Goal: Communication & Community: Answer question/provide support

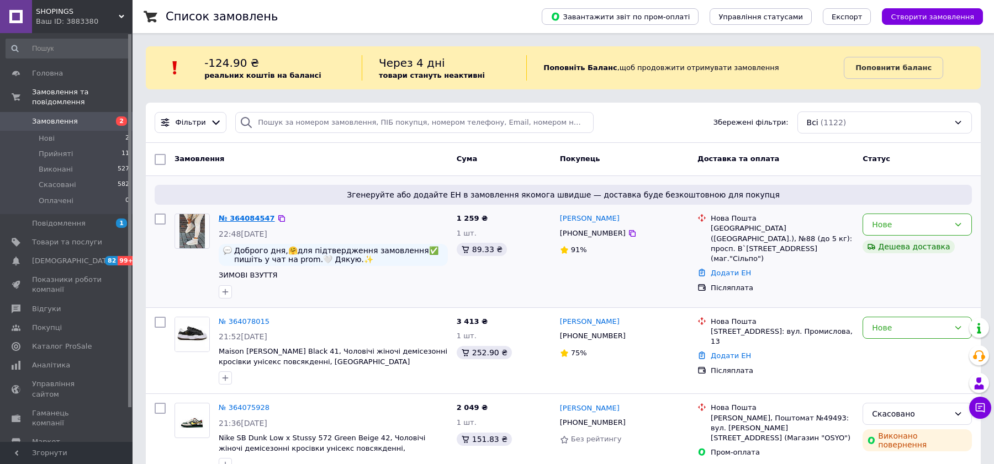
click at [241, 214] on link "№ 364084547" at bounding box center [247, 218] width 56 height 8
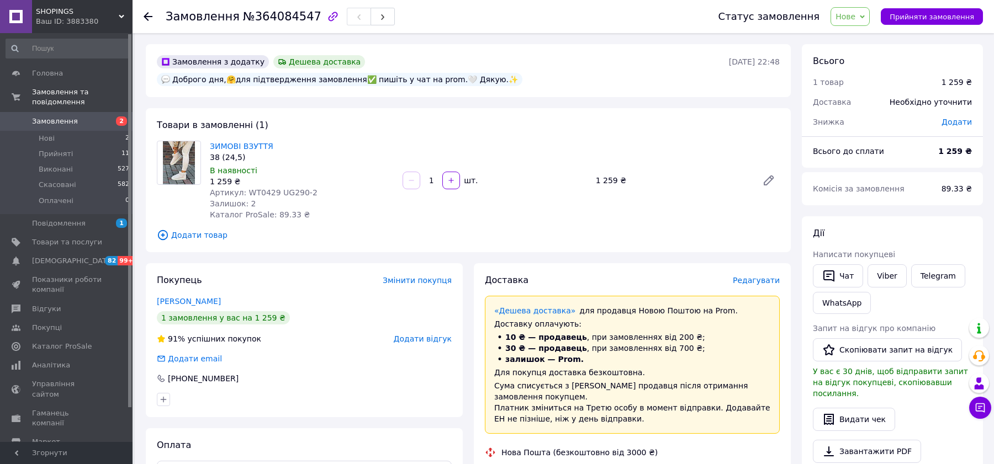
click at [256, 176] on div "1 259 ₴" at bounding box center [302, 181] width 184 height 11
click at [256, 188] on span "Артикул: WT0429 UG290-2" at bounding box center [264, 192] width 108 height 9
copy span "WT0429"
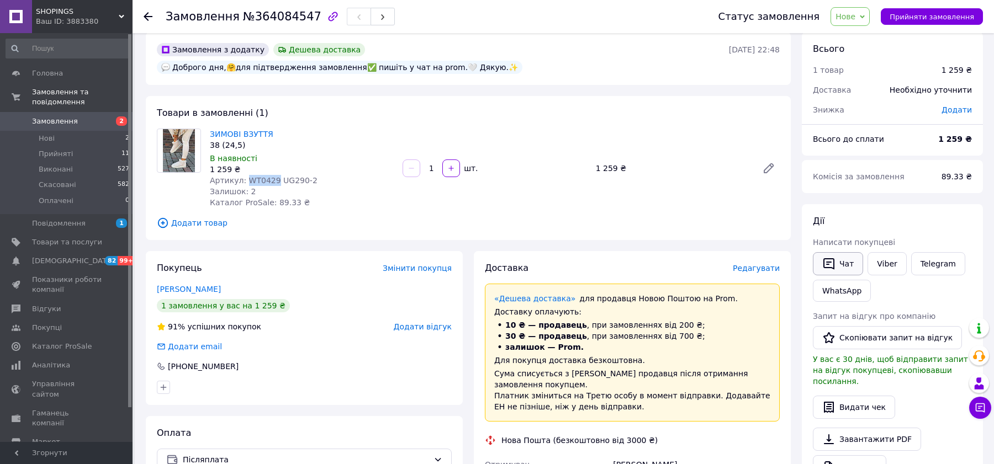
click at [847, 272] on button "Чат" at bounding box center [838, 263] width 50 height 23
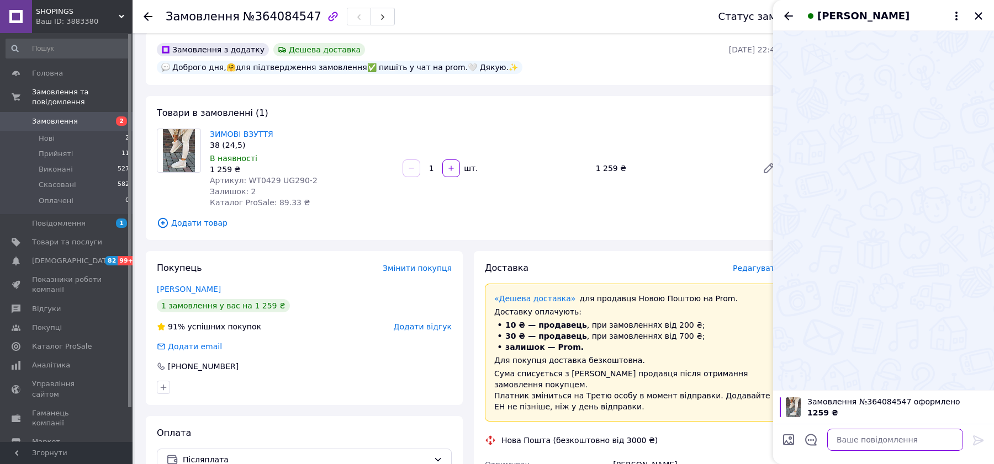
click at [844, 444] on textarea at bounding box center [895, 440] width 136 height 22
type textarea "Вітаємо, розмір 38 підтверджуєте ?"
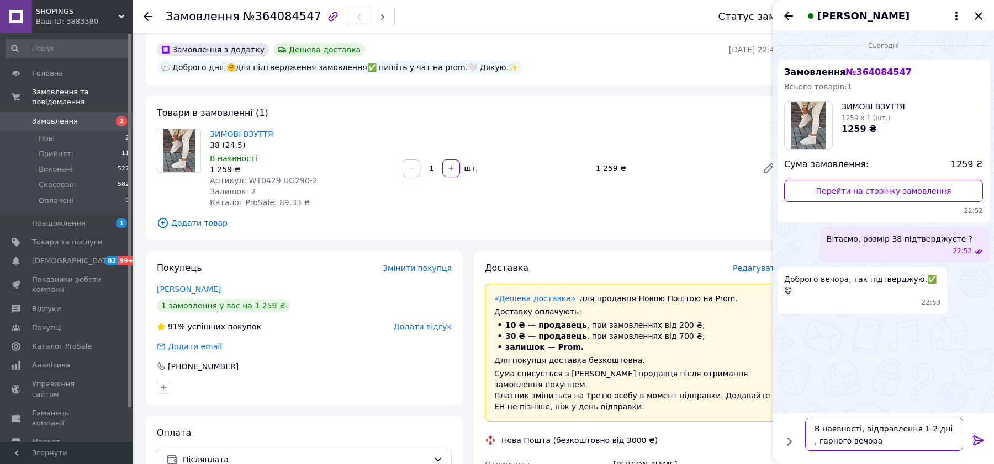
type textarea "В наявності, відправлення 1-2 дні , гарного вечора!"
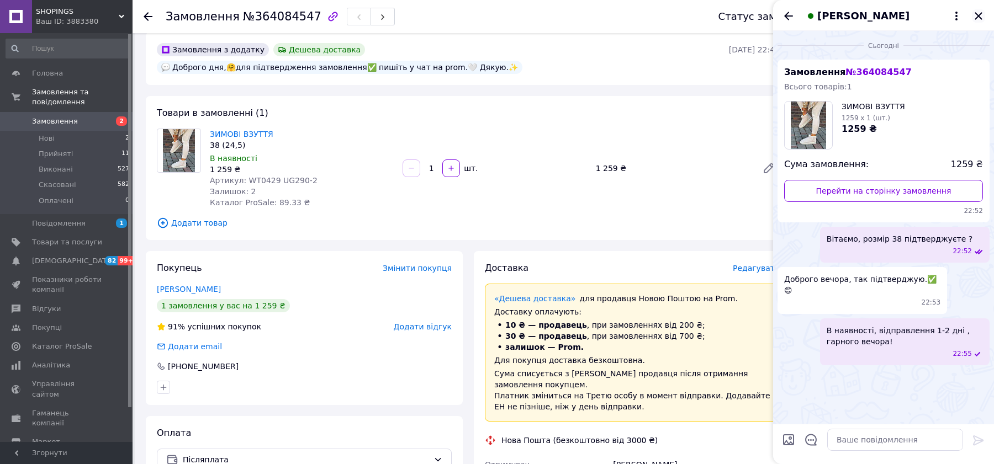
click at [981, 19] on icon "Закрити" at bounding box center [978, 15] width 7 height 7
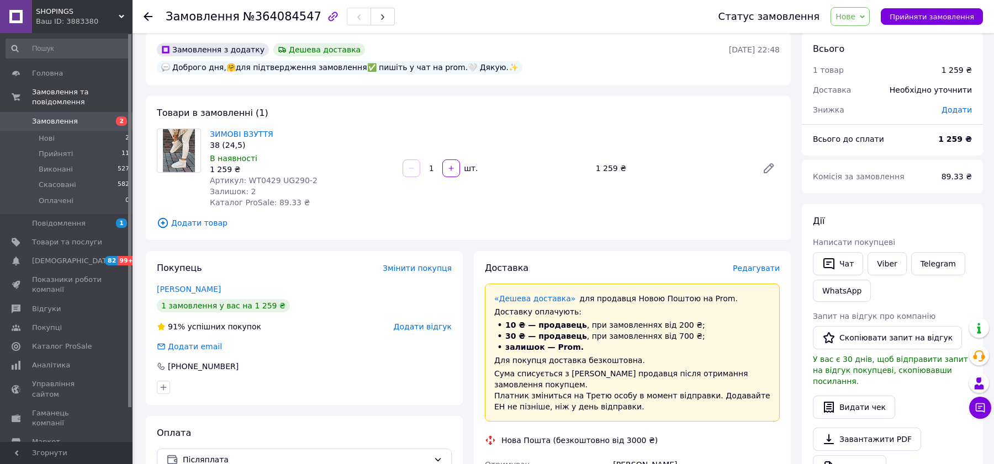
click at [855, 18] on span "Нове" at bounding box center [846, 16] width 20 height 9
click at [857, 37] on li "Прийнято" at bounding box center [856, 38] width 51 height 17
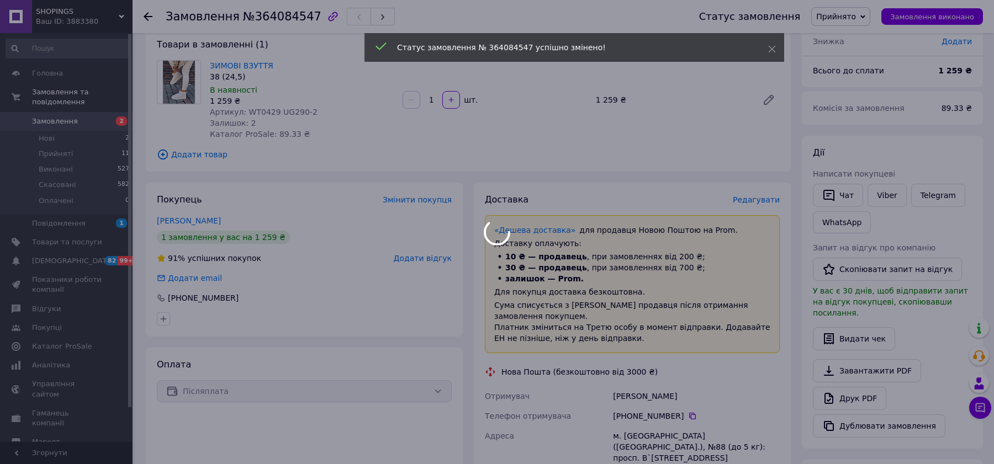
scroll to position [189, 0]
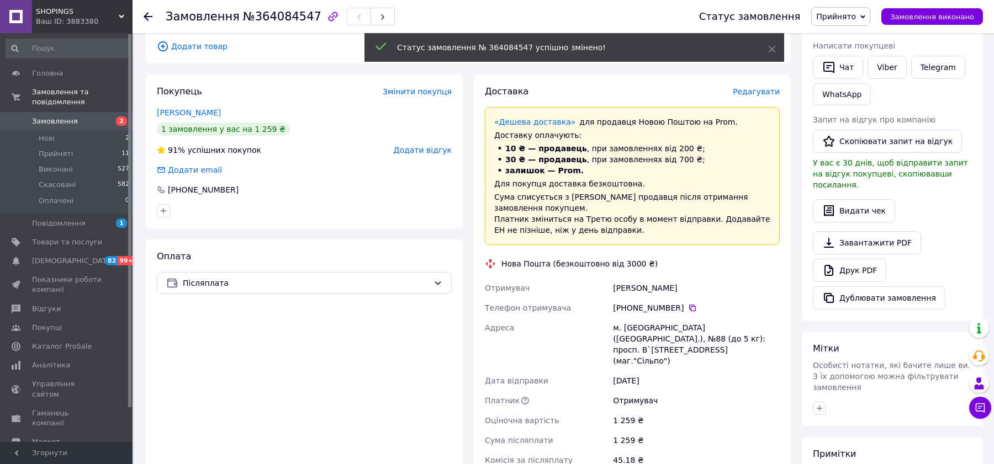
click at [648, 278] on div "[PERSON_NAME]" at bounding box center [696, 288] width 171 height 20
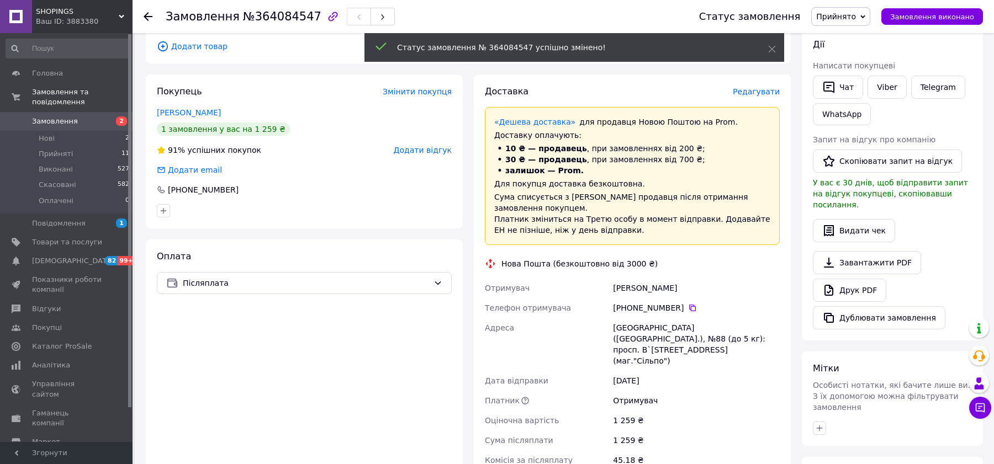
click at [645, 298] on div "[PHONE_NUMBER]" at bounding box center [696, 308] width 171 height 20
click at [645, 303] on div "[PHONE_NUMBER]" at bounding box center [696, 308] width 167 height 11
copy div "967"
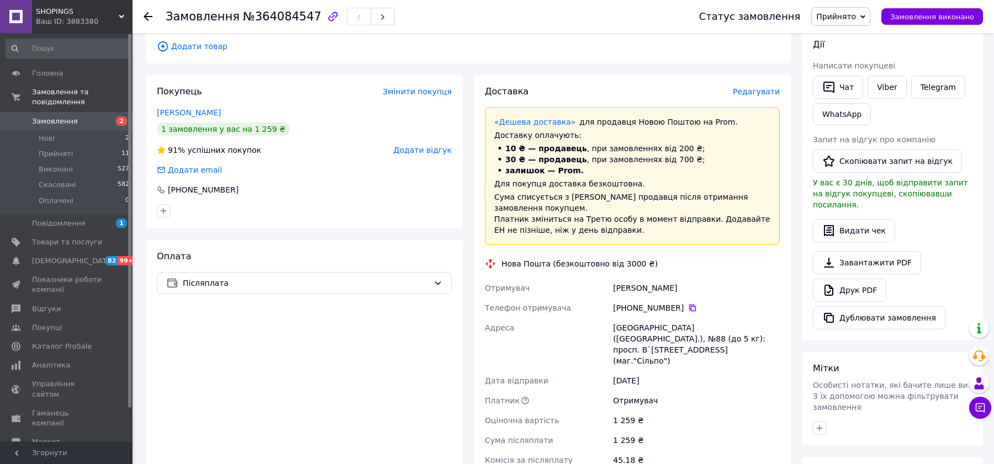
click at [688, 304] on icon at bounding box center [692, 308] width 9 height 9
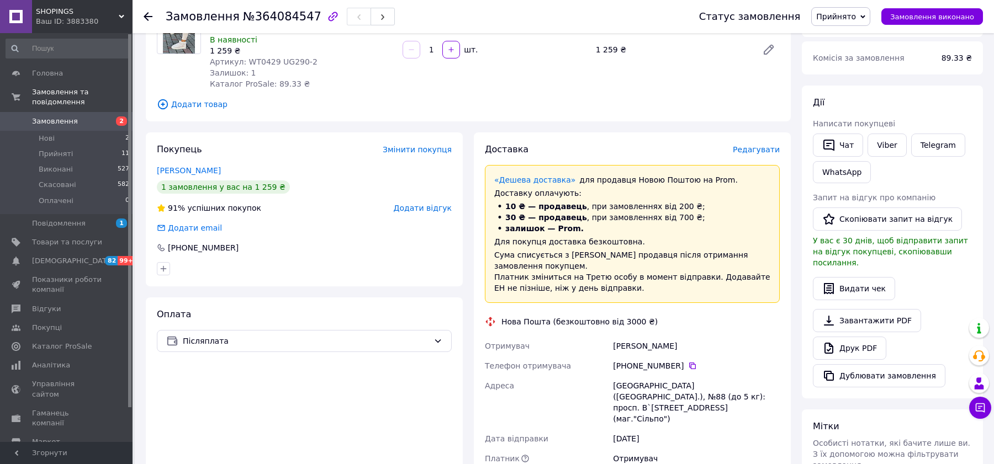
scroll to position [283, 0]
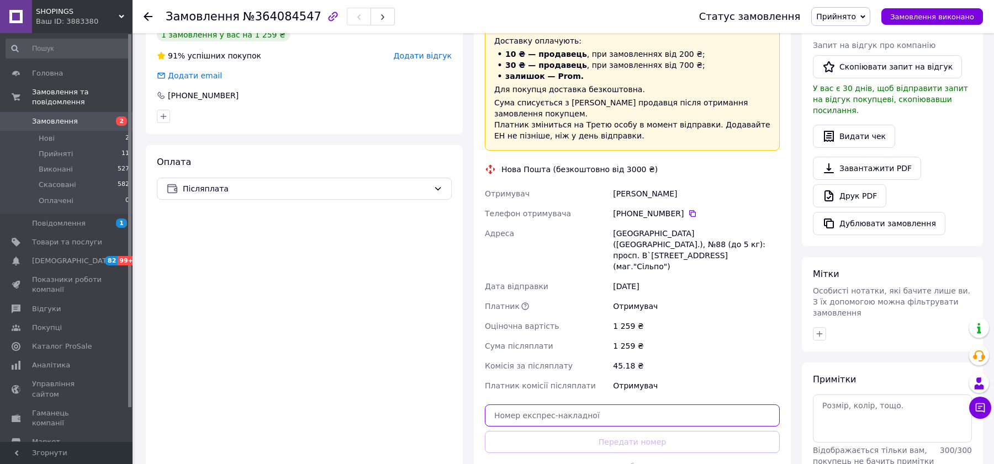
click at [589, 405] on input "text" at bounding box center [632, 416] width 295 height 22
paste input "20451258457128"
type input "20451258457128"
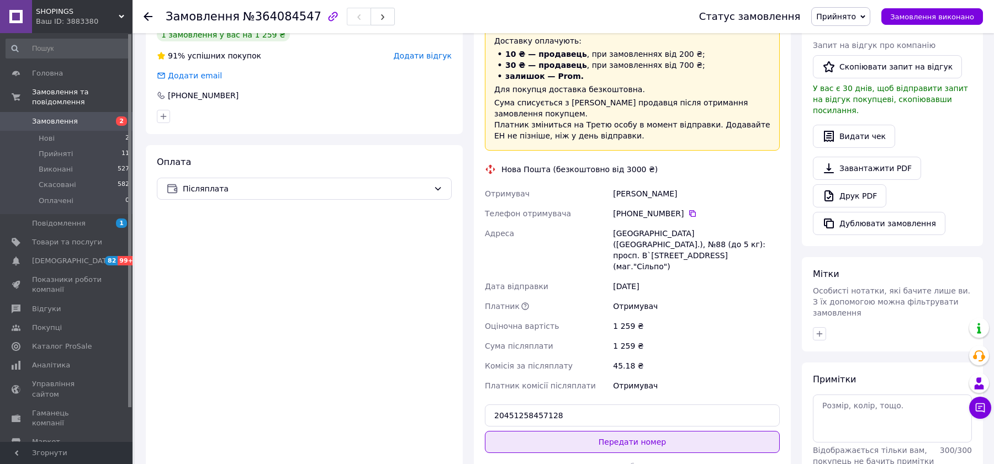
click at [589, 431] on button "Передати номер" at bounding box center [632, 442] width 295 height 22
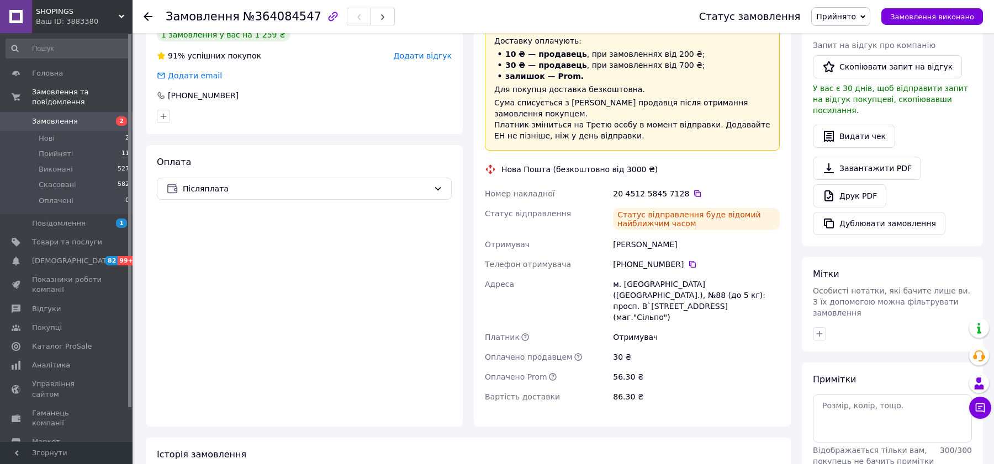
scroll to position [0, 0]
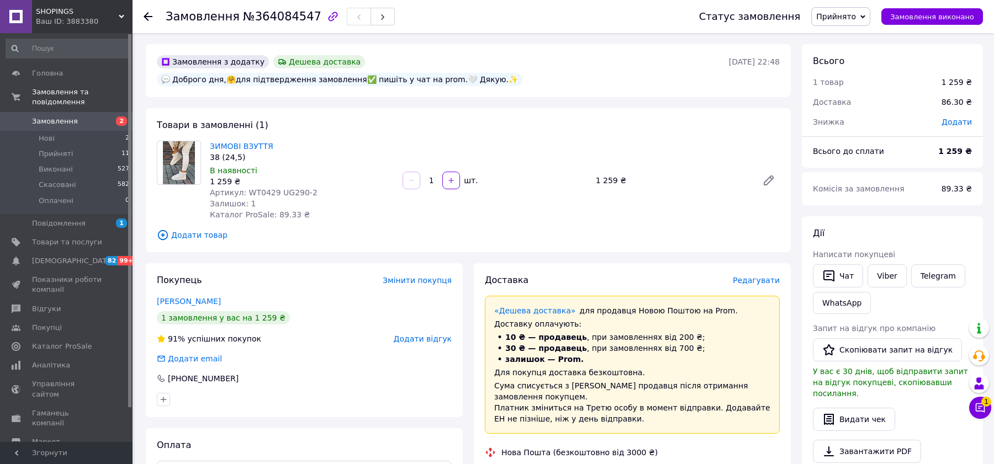
click at [994, 411] on div "Замовлення №364084547 Статус замовлення Прийнято Виконано Скасовано Оплачено За…" at bounding box center [564, 455] width 859 height 844
click at [987, 411] on button "Чат з покупцем 1" at bounding box center [980, 408] width 22 height 22
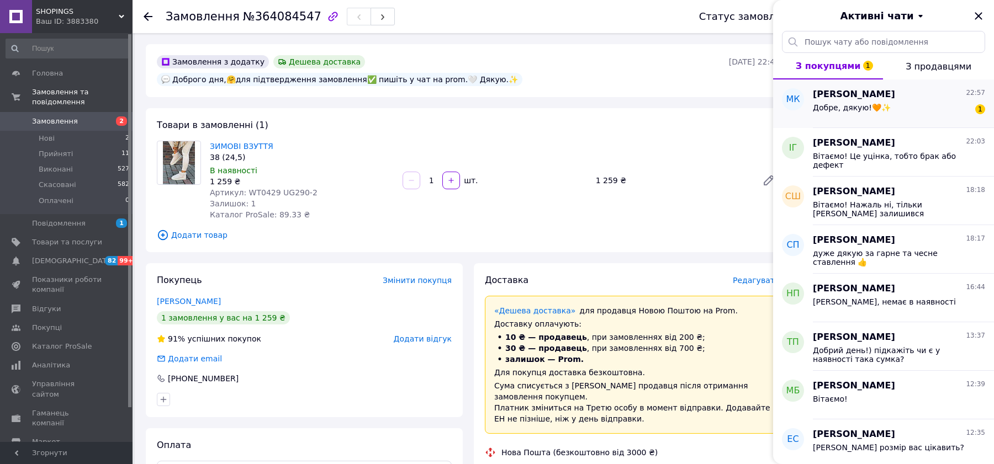
click at [936, 118] on div "Добре, дякую!🧡✨ 1" at bounding box center [899, 110] width 172 height 18
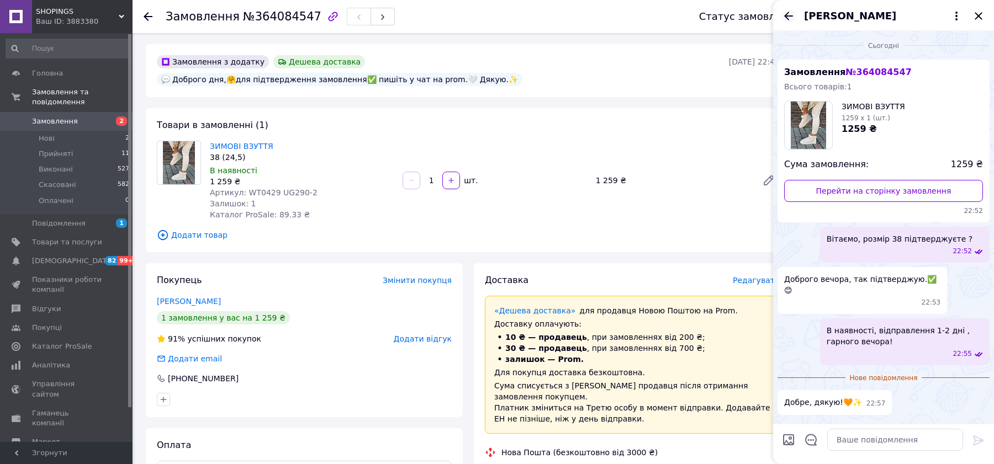
click at [785, 19] on icon "Назад" at bounding box center [788, 15] width 13 height 13
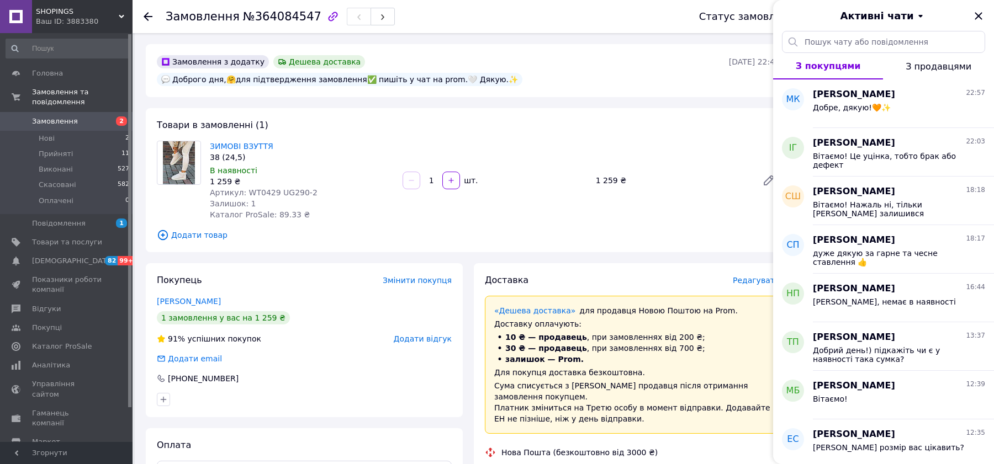
click at [989, 20] on div "Активні чати" at bounding box center [883, 15] width 221 height 31
click at [980, 18] on icon "Закрити" at bounding box center [978, 15] width 7 height 7
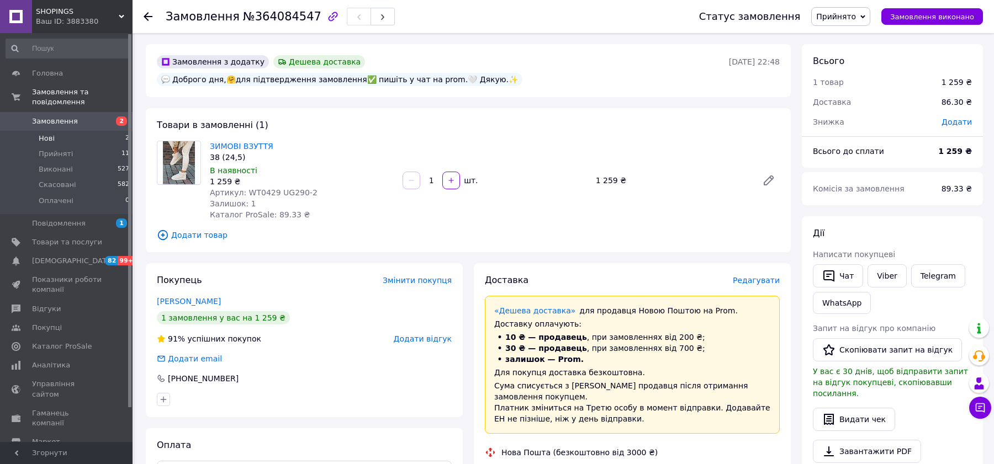
click at [79, 141] on li "Нові 2" at bounding box center [68, 138] width 136 height 15
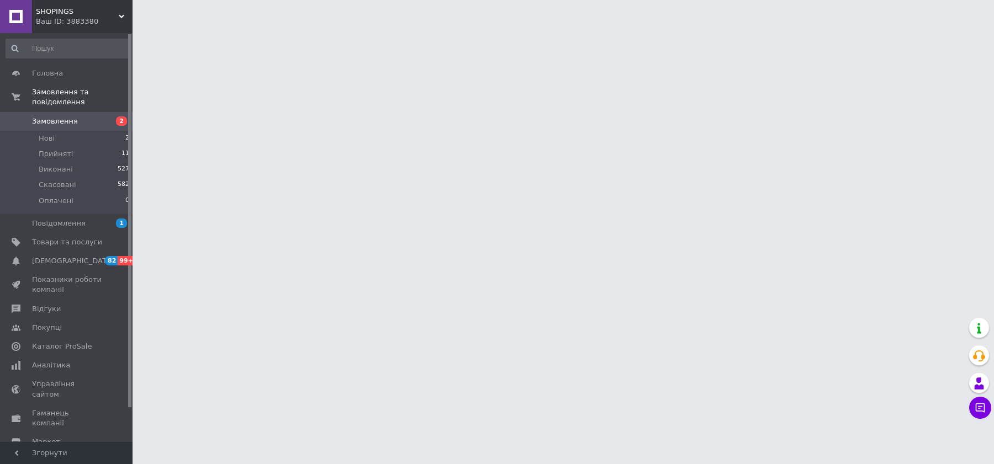
click at [77, 17] on div "Ваш ID: 3883380" at bounding box center [84, 22] width 97 height 10
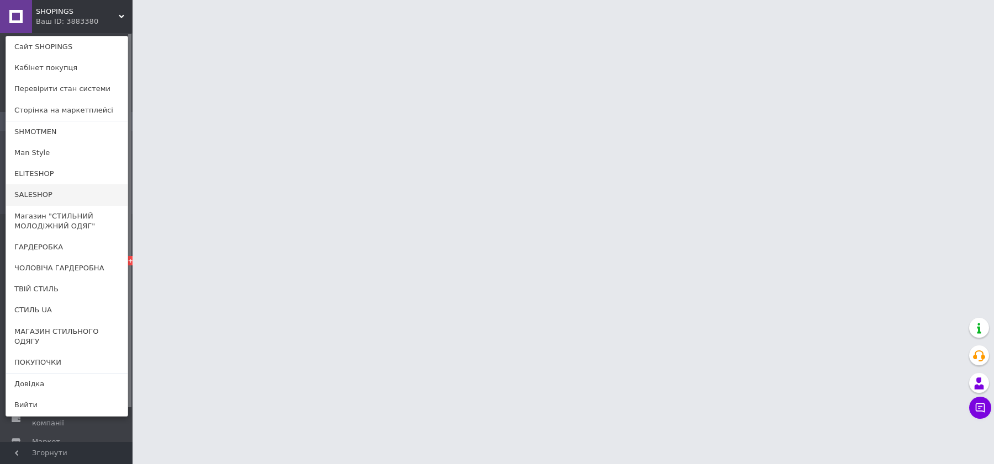
click at [84, 189] on link "SALESHOP" at bounding box center [67, 194] width 122 height 21
